Goal: Navigation & Orientation: Find specific page/section

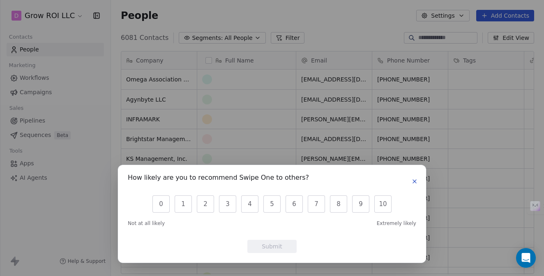
scroll to position [243, 433]
click at [413, 177] on button "button" at bounding box center [415, 181] width 10 height 10
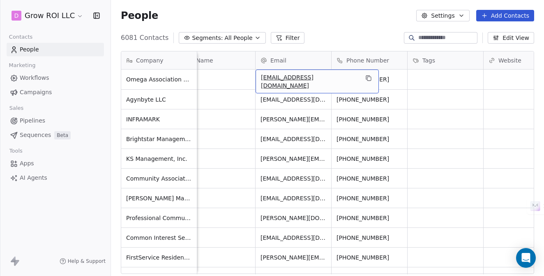
scroll to position [0, 0]
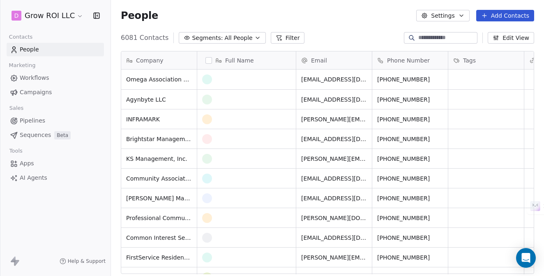
click at [41, 139] on link "Sequences Beta" at bounding box center [55, 135] width 97 height 14
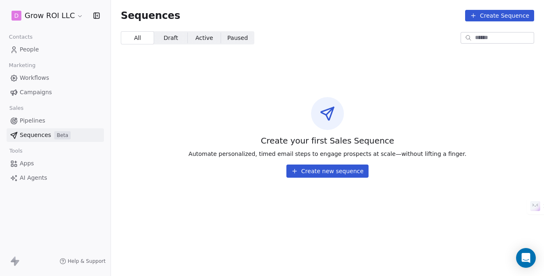
click at [40, 120] on span "Pipelines" at bounding box center [32, 120] width 25 height 9
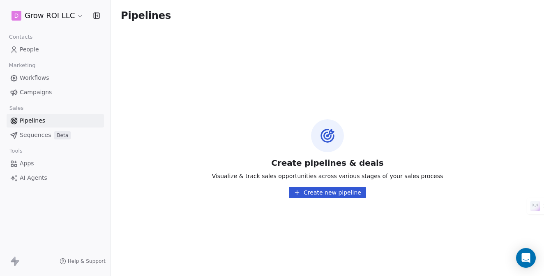
click at [49, 96] on span "Campaigns" at bounding box center [36, 92] width 32 height 9
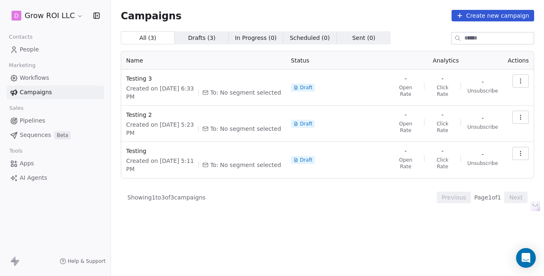
click at [38, 164] on link "Apps" at bounding box center [55, 164] width 97 height 14
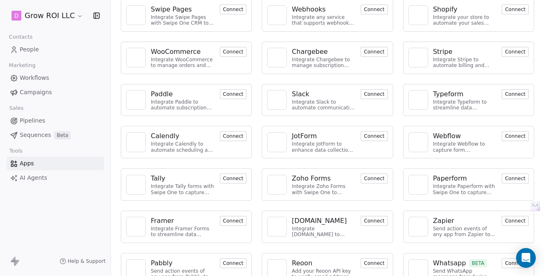
scroll to position [68, 0]
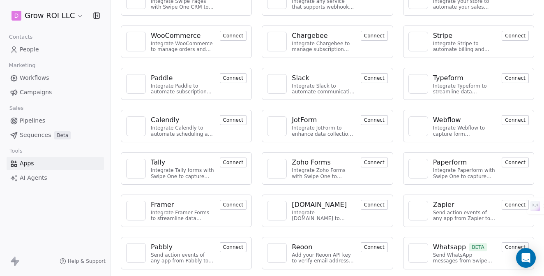
click at [44, 44] on link "People" at bounding box center [55, 50] width 97 height 14
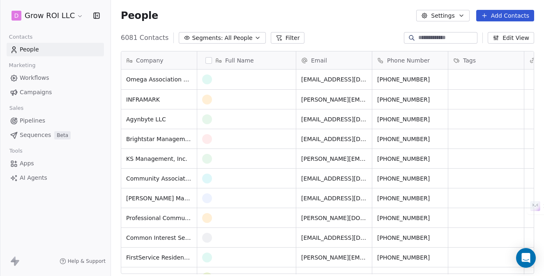
click at [152, 61] on span "Company" at bounding box center [150, 60] width 28 height 8
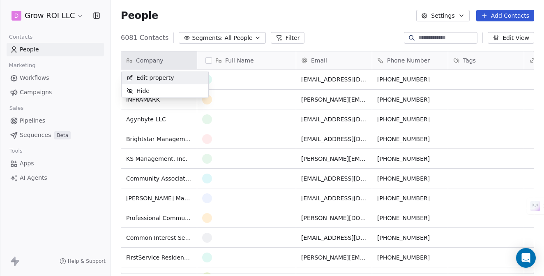
click at [152, 61] on html "D Grow ROI LLC Contacts People Marketing Workflows Campaigns Sales Pipelines Se…" at bounding box center [272, 138] width 544 height 276
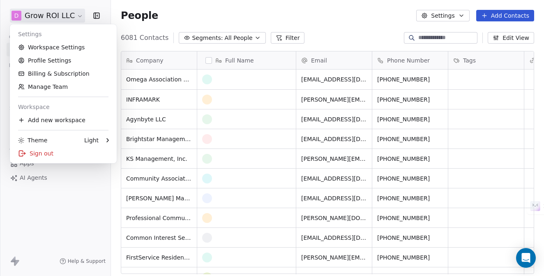
click at [66, 13] on html "D Grow ROI LLC Contacts People Marketing Workflows Campaigns Sales Pipelines Se…" at bounding box center [272, 138] width 544 height 276
click at [66, 54] on link "Profile Settings" at bounding box center [63, 60] width 100 height 13
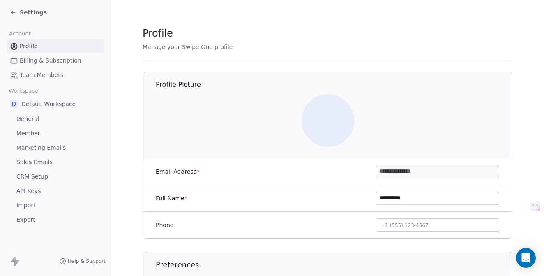
click at [66, 61] on span "Billing & Subscription" at bounding box center [51, 60] width 62 height 9
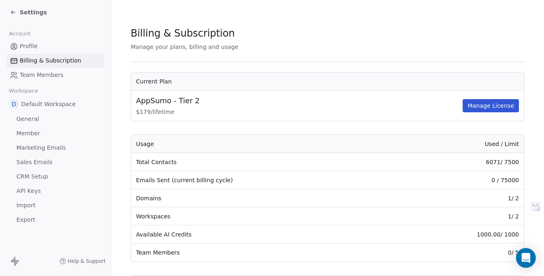
click at [54, 45] on link "Profile" at bounding box center [55, 46] width 97 height 14
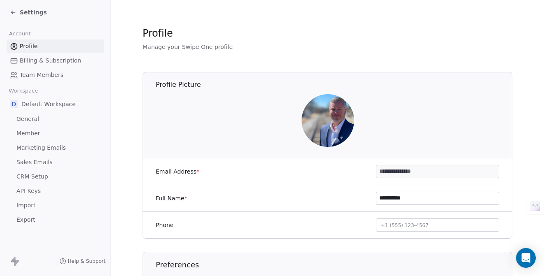
click at [57, 78] on span "Team Members" at bounding box center [42, 75] width 44 height 9
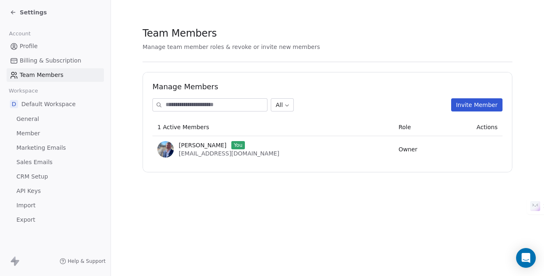
click at [67, 102] on span "Default Workspace" at bounding box center [48, 104] width 54 height 8
click at [40, 116] on link "General" at bounding box center [55, 119] width 97 height 14
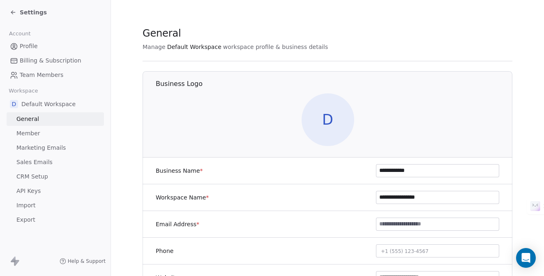
click at [41, 132] on link "Member" at bounding box center [55, 134] width 97 height 14
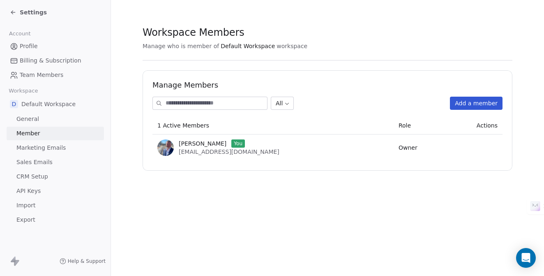
click at [44, 144] on span "Marketing Emails" at bounding box center [40, 147] width 49 height 9
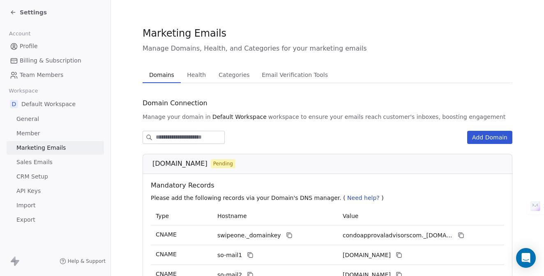
click at [45, 158] on span "Sales Emails" at bounding box center [34, 162] width 36 height 9
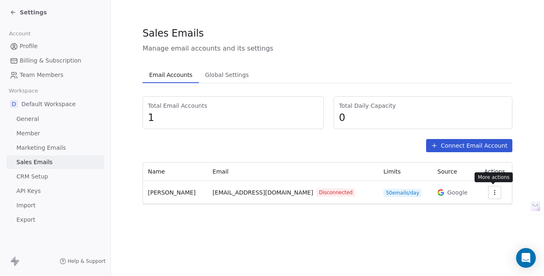
click at [495, 190] on icon "button" at bounding box center [495, 190] width 0 height 0
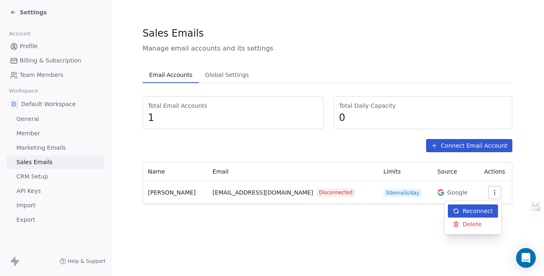
click at [483, 211] on span "Reconnect" at bounding box center [478, 211] width 30 height 9
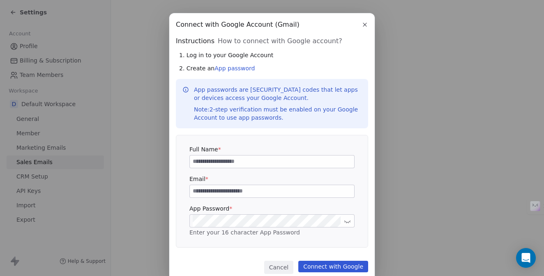
click at [282, 266] on button "Cancel" at bounding box center [278, 267] width 29 height 13
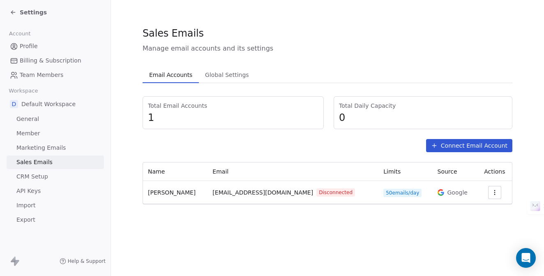
click at [37, 49] on link "Profile" at bounding box center [55, 46] width 97 height 14
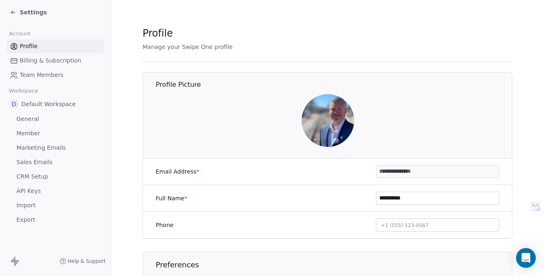
click at [30, 13] on span "Settings" at bounding box center [33, 12] width 27 height 8
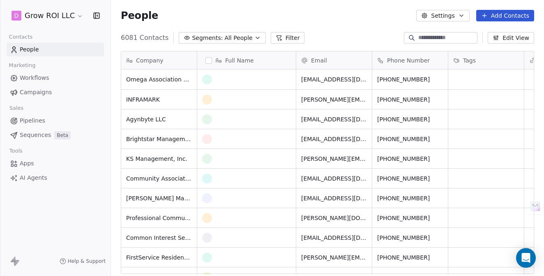
scroll to position [243, 433]
click at [34, 74] on span "Workflows" at bounding box center [35, 78] width 30 height 9
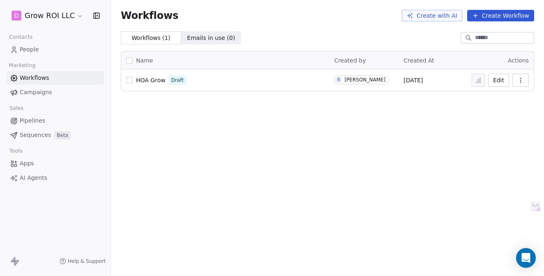
click at [35, 90] on span "Campaigns" at bounding box center [36, 92] width 32 height 9
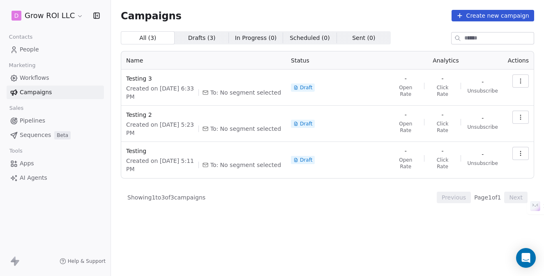
click at [39, 122] on span "Pipelines" at bounding box center [32, 120] width 25 height 9
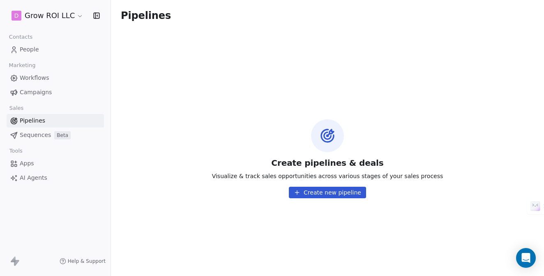
click at [38, 129] on link "Sequences Beta" at bounding box center [55, 135] width 97 height 14
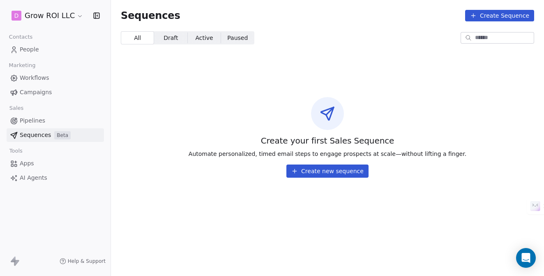
click at [35, 159] on link "Apps" at bounding box center [55, 164] width 97 height 14
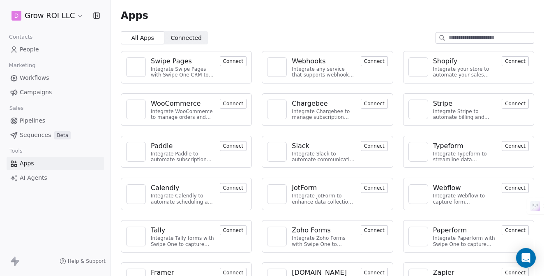
click at [37, 177] on span "AI Agents" at bounding box center [34, 178] width 28 height 9
